Goal: Navigation & Orientation: Find specific page/section

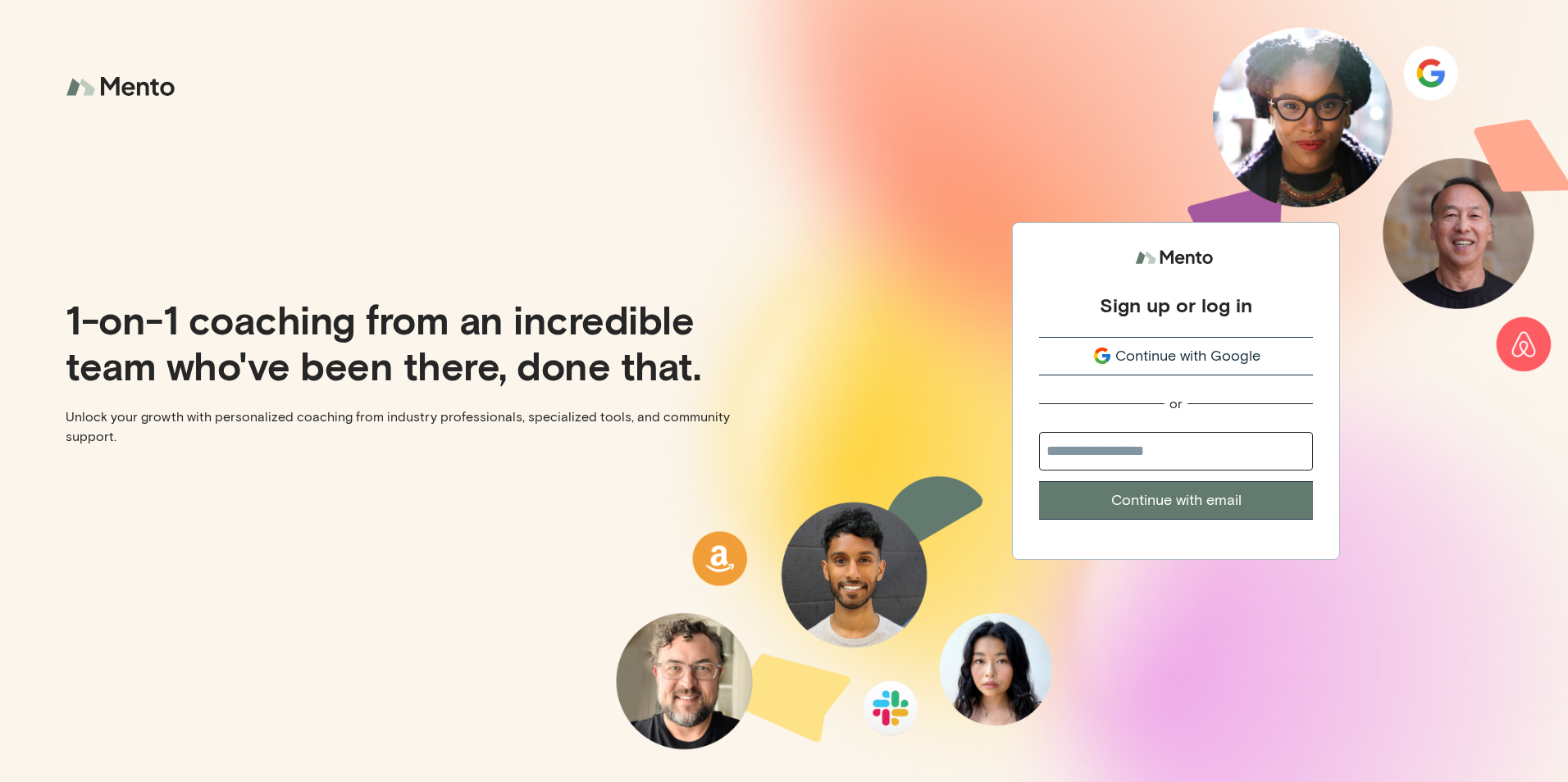
click at [1156, 443] on input "email" at bounding box center [1175, 451] width 274 height 38
type input "**********"
click at [1184, 505] on button "Continue with email" at bounding box center [1175, 501] width 274 height 38
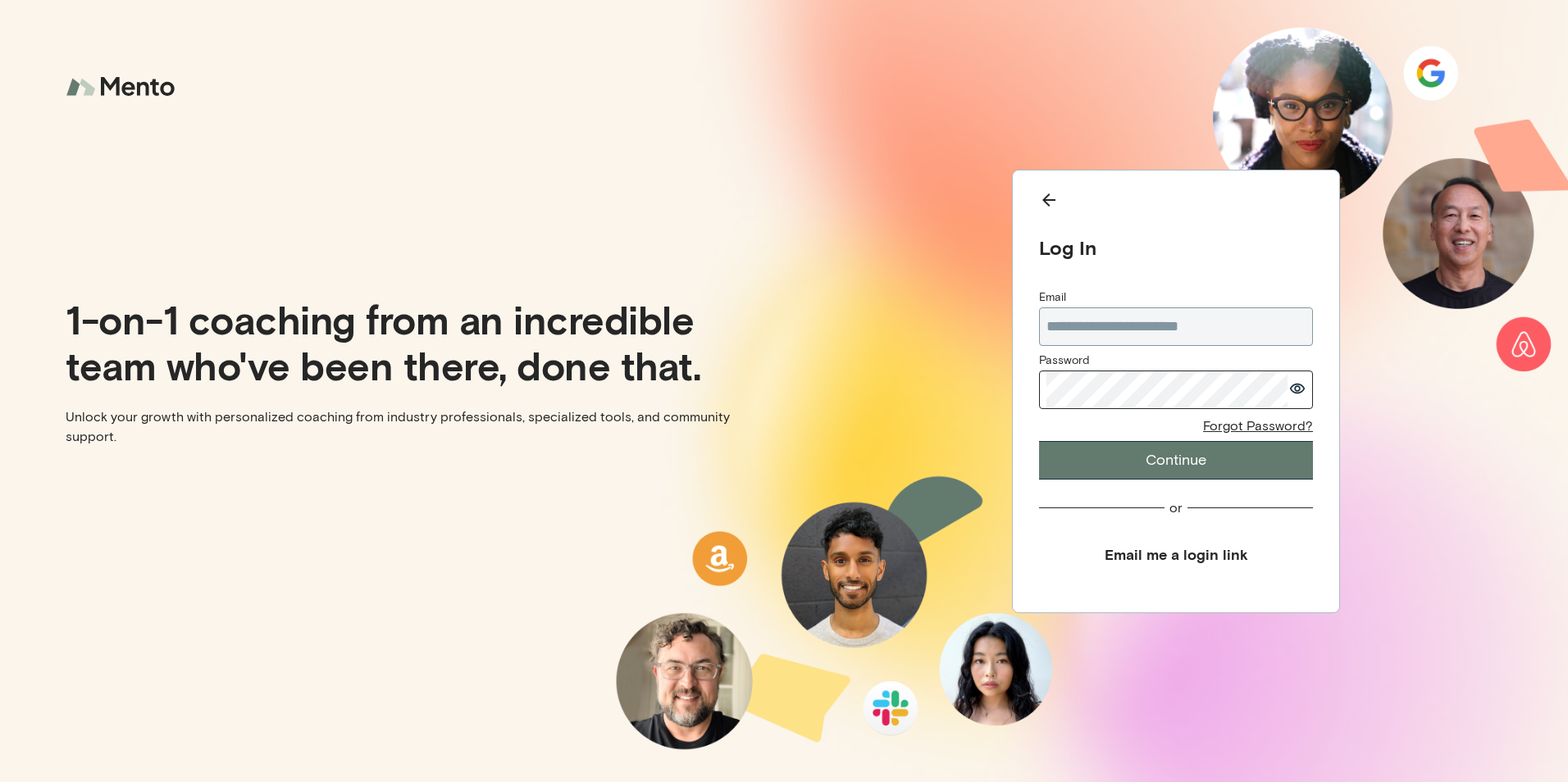
click at [1255, 455] on button "Continue" at bounding box center [1175, 461] width 274 height 38
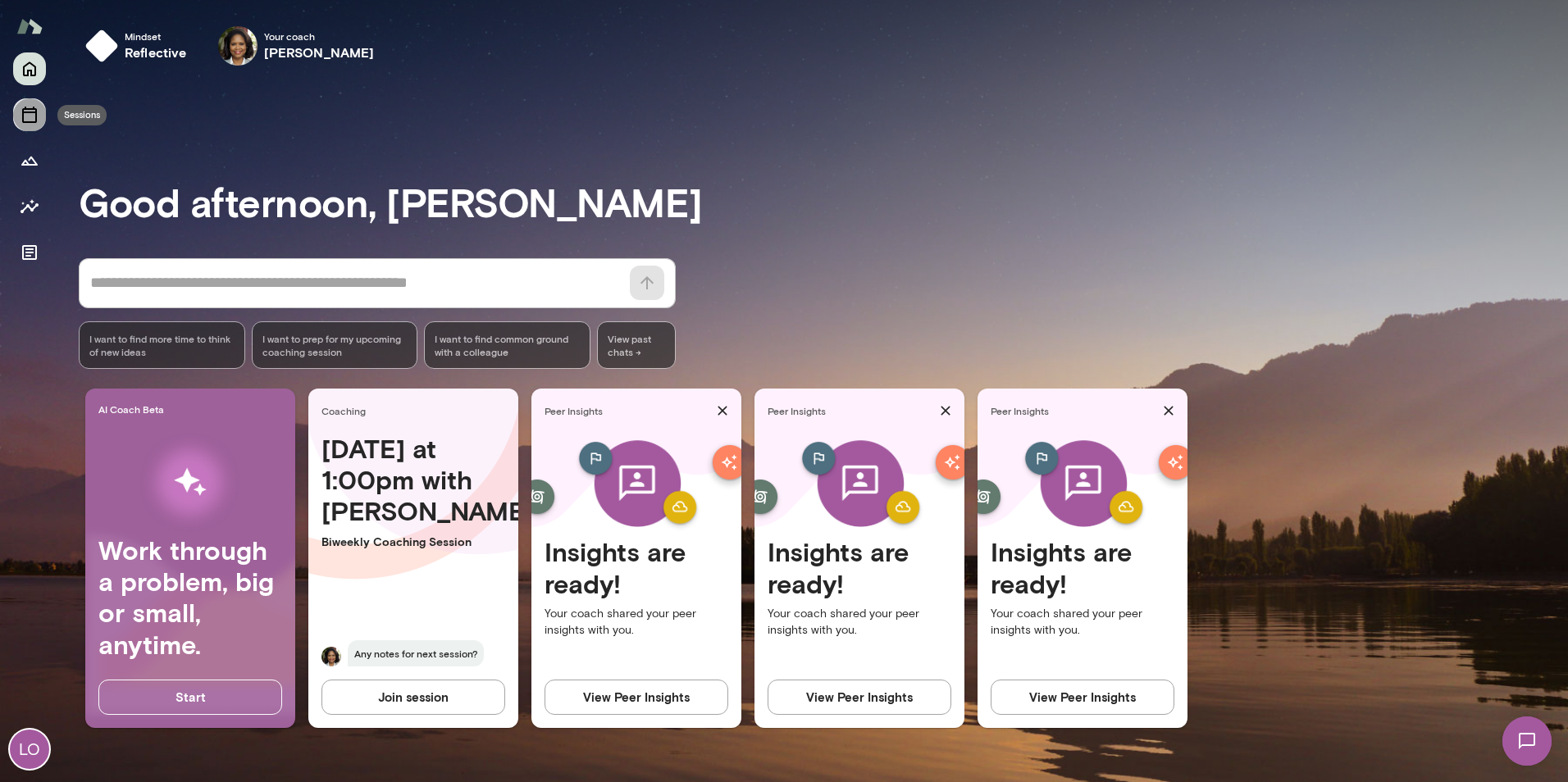
click at [36, 118] on icon "Sessions" at bounding box center [29, 114] width 15 height 16
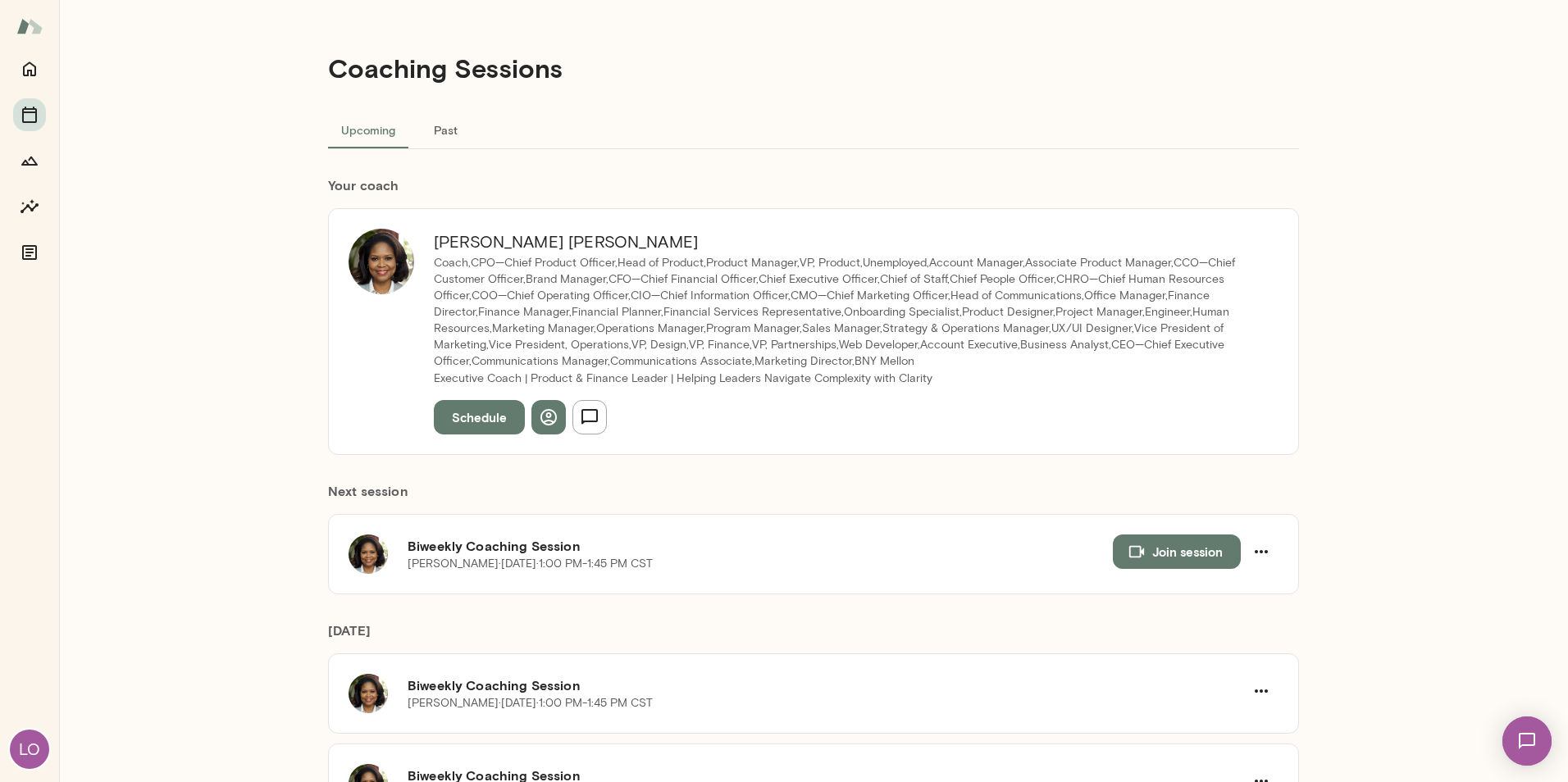
drag, startPoint x: 525, startPoint y: 245, endPoint x: 427, endPoint y: 239, distance: 98.2
click at [434, 239] on h6 "[PERSON_NAME]" at bounding box center [846, 242] width 825 height 27
click at [472, 238] on h6 "[PERSON_NAME]" at bounding box center [846, 242] width 825 height 27
click at [552, 414] on button "button" at bounding box center [549, 418] width 35 height 35
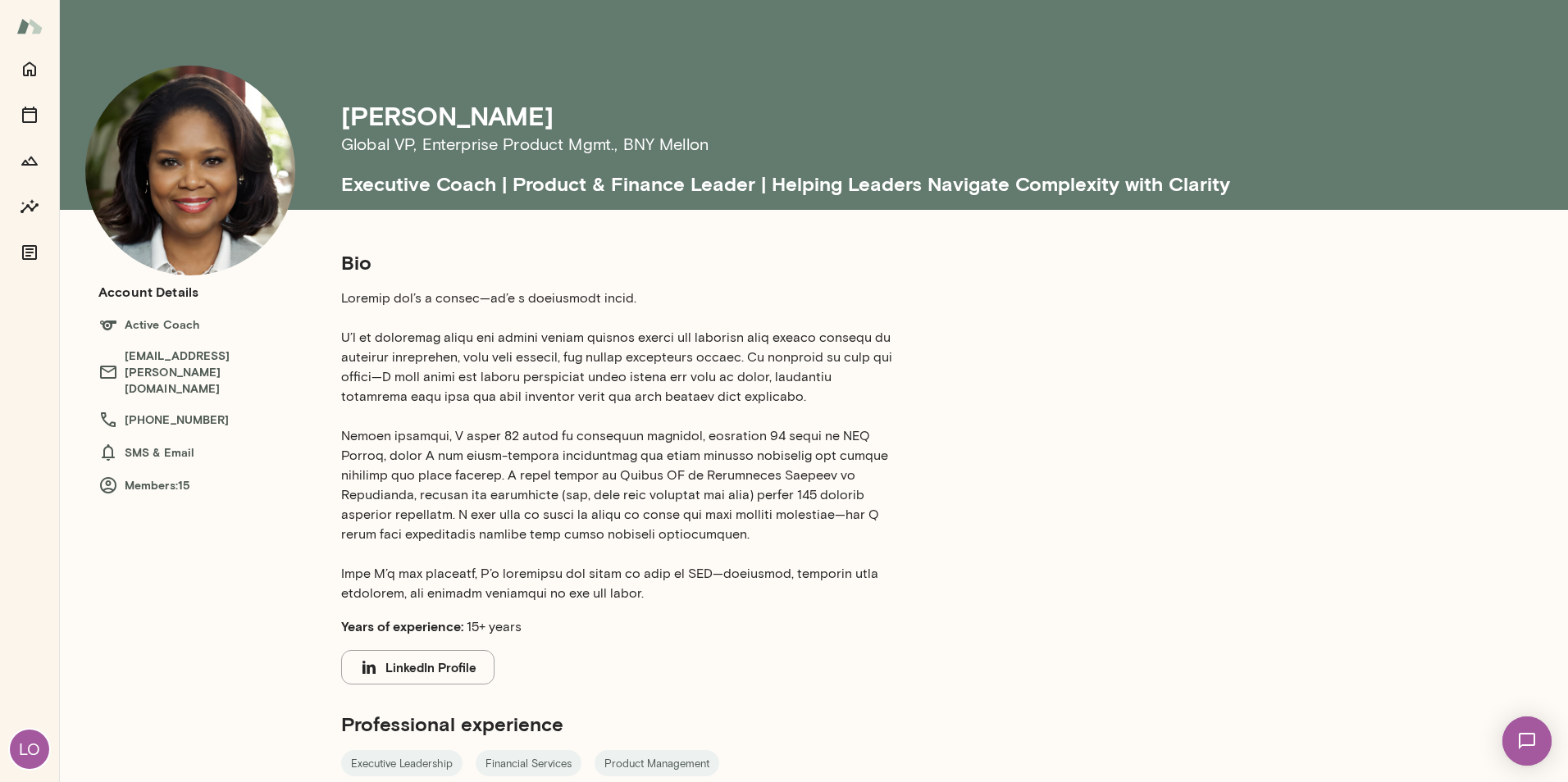
click at [607, 542] on p at bounding box center [616, 446] width 551 height 315
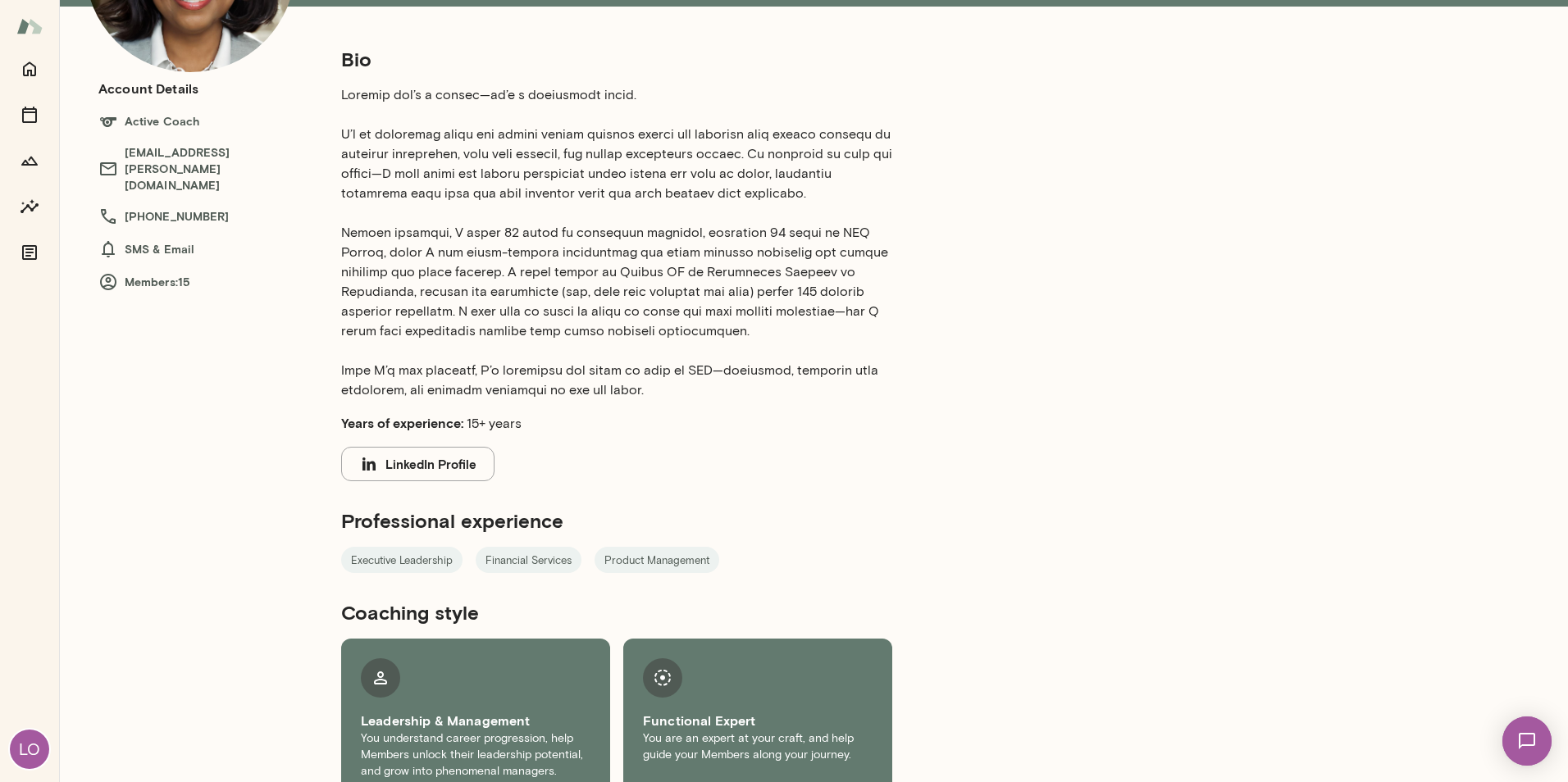
scroll to position [234, 0]
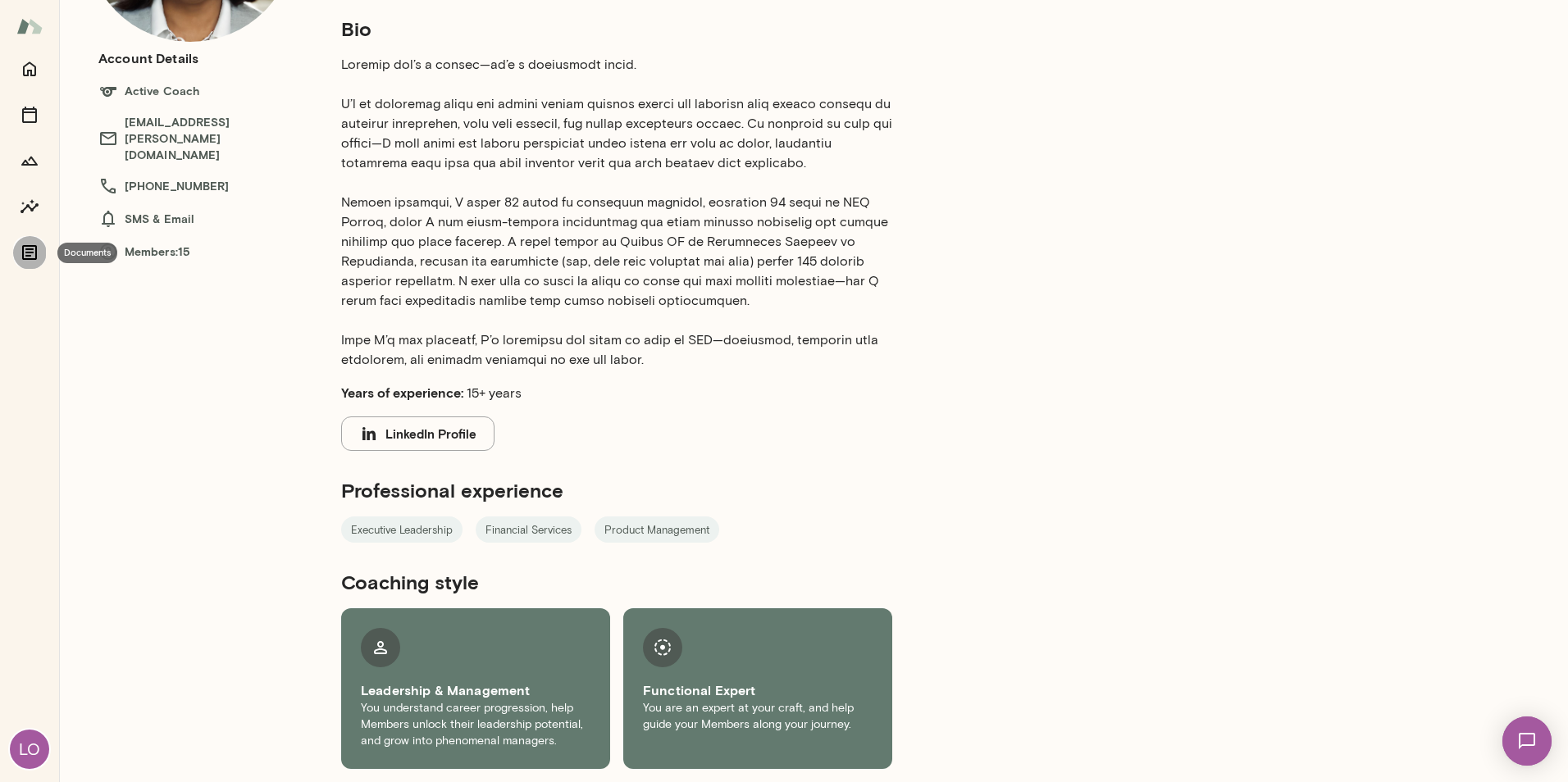
click at [31, 247] on icon "Documents" at bounding box center [28, 252] width 19 height 19
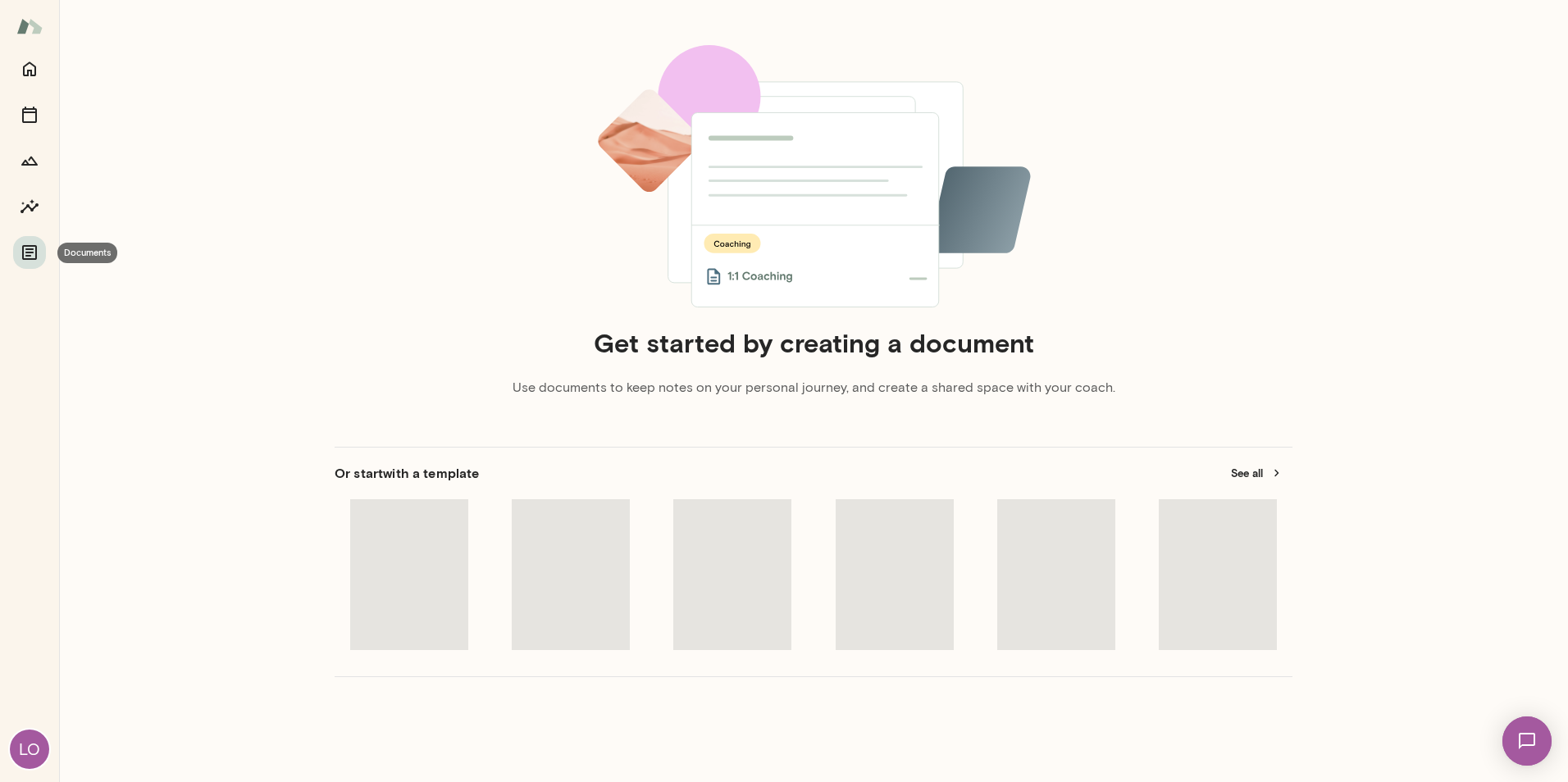
scroll to position [13, 0]
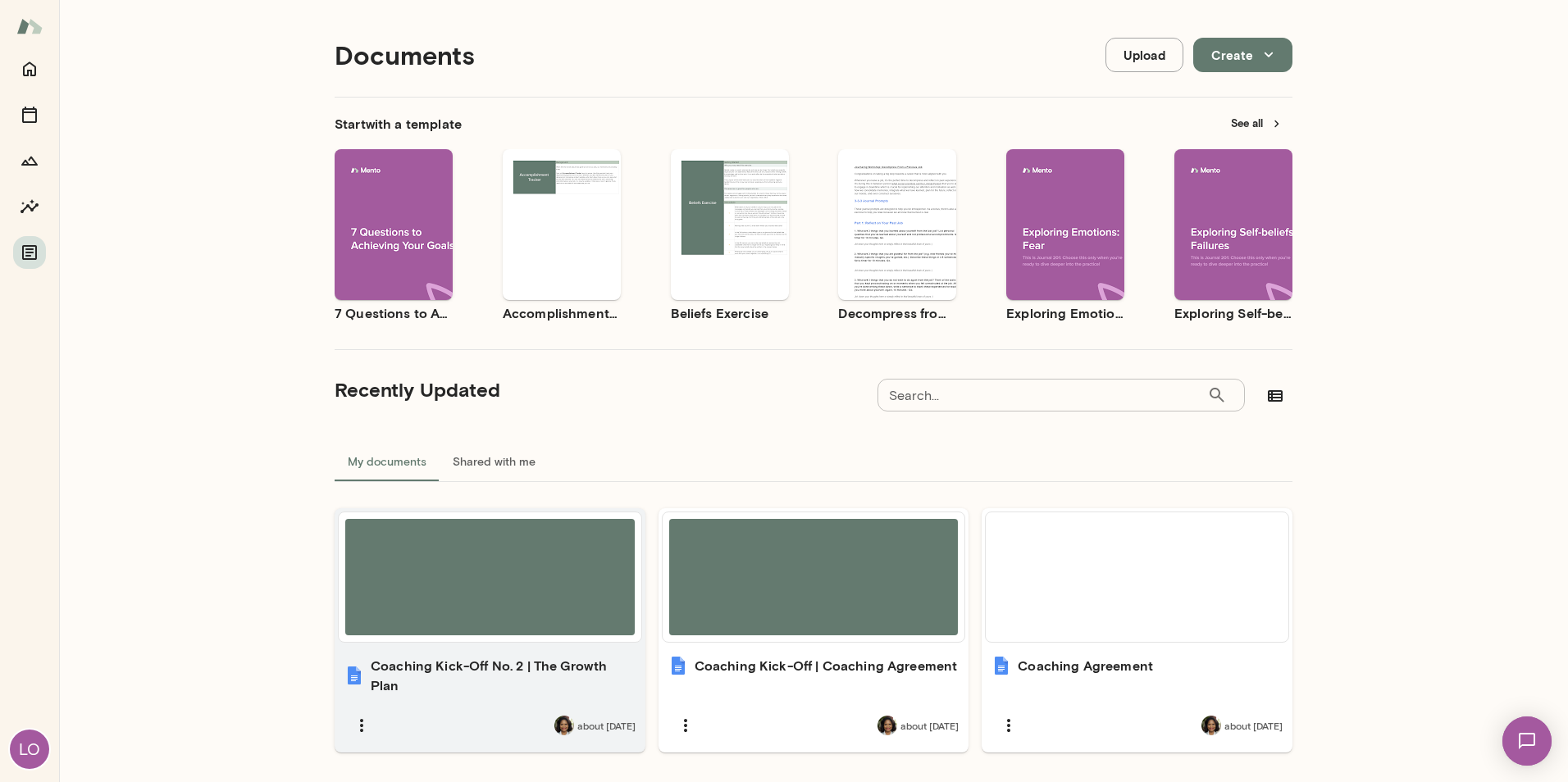
click at [521, 550] on div at bounding box center [490, 577] width 289 height 116
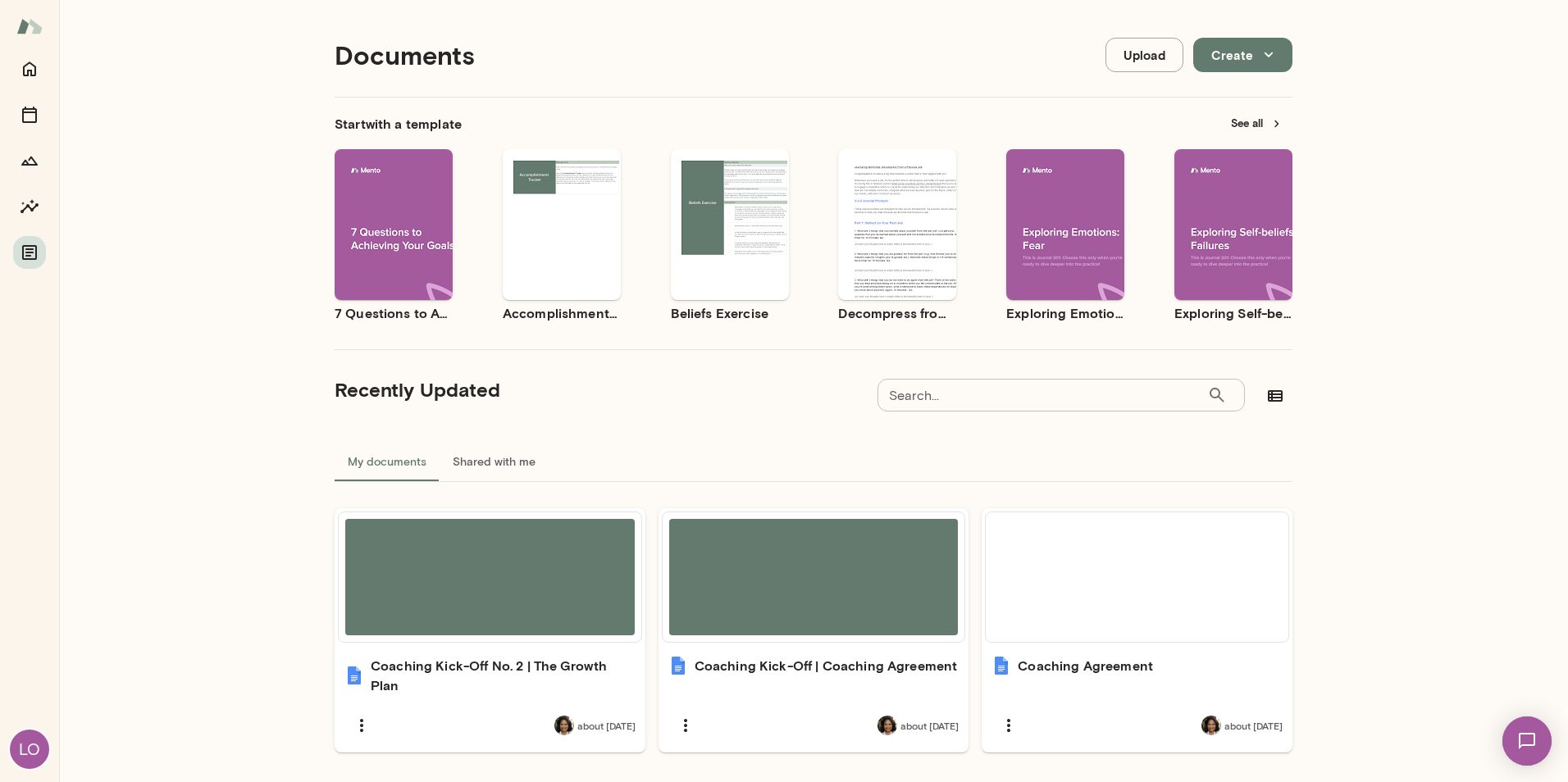
scroll to position [62, 0]
